Goal: Use online tool/utility

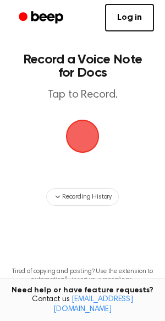
click at [82, 145] on span "button" at bounding box center [83, 136] width 36 height 36
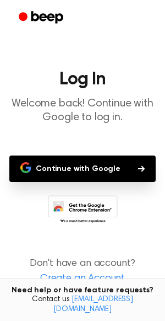
click at [85, 170] on button "Continue with Google" at bounding box center [82, 168] width 147 height 26
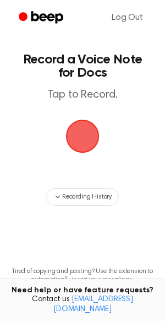
click at [88, 125] on span "button" at bounding box center [82, 136] width 31 height 31
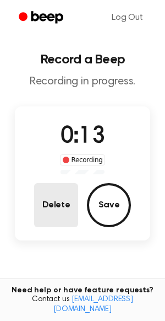
click at [65, 204] on button "Delete" at bounding box center [56, 205] width 44 height 44
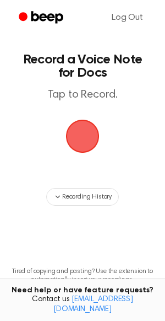
click at [84, 136] on span "button" at bounding box center [83, 137] width 34 height 34
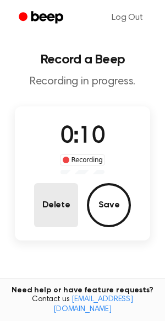
click at [56, 198] on button "Delete" at bounding box center [56, 205] width 44 height 44
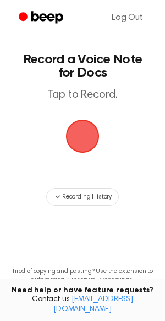
click at [84, 137] on span "button" at bounding box center [82, 136] width 46 height 46
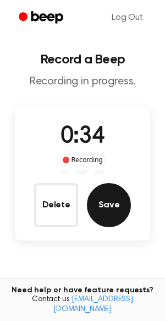
click at [117, 198] on button "Save" at bounding box center [109, 205] width 44 height 44
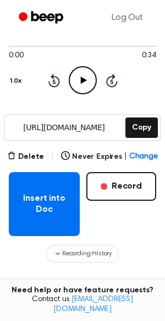
scroll to position [95, 0]
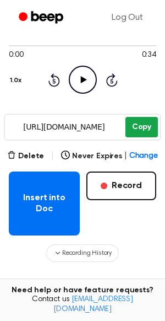
click at [142, 126] on button "Copy" at bounding box center [142, 127] width 33 height 20
